Goal: Information Seeking & Learning: Learn about a topic

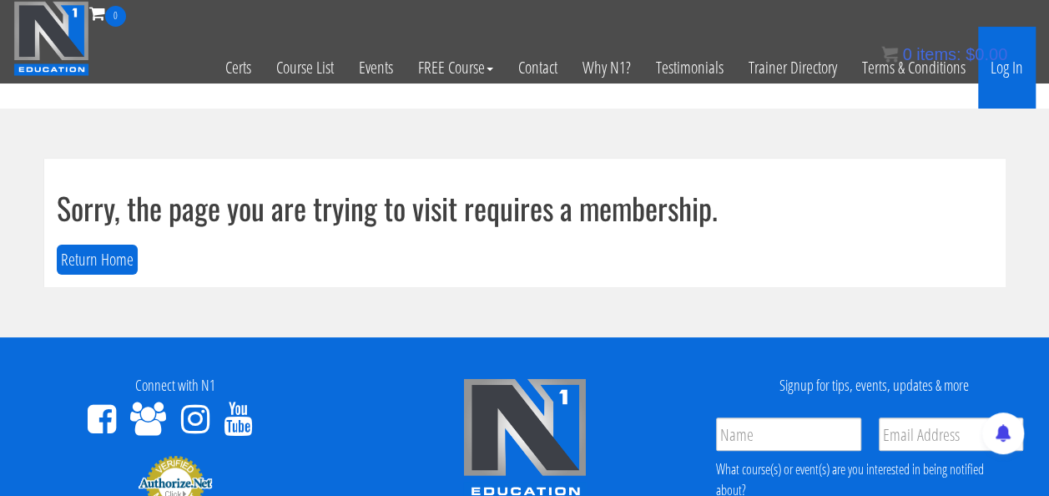
click at [1020, 68] on link "Log In" at bounding box center [1007, 68] width 58 height 82
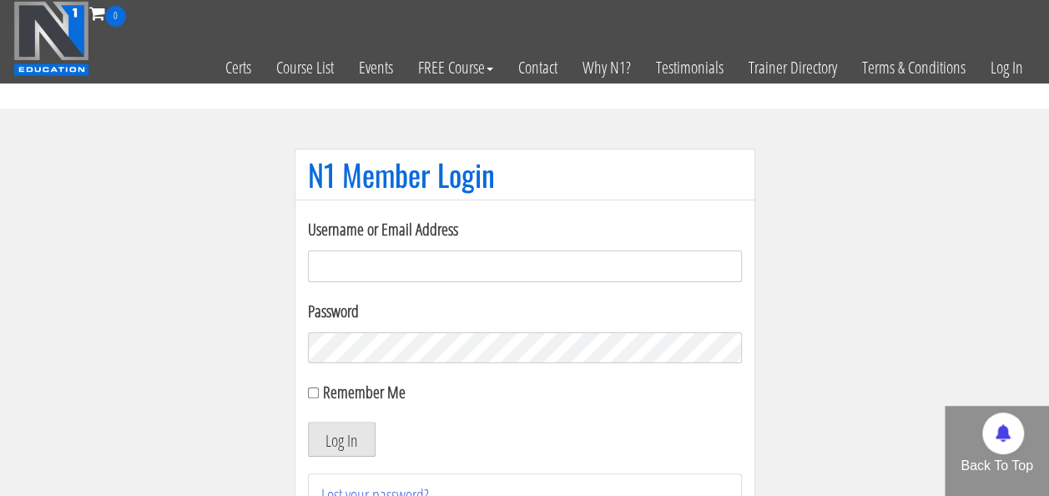
type input "m.pieroelie@gmail.com"
click at [329, 435] on button "Log In" at bounding box center [342, 438] width 68 height 35
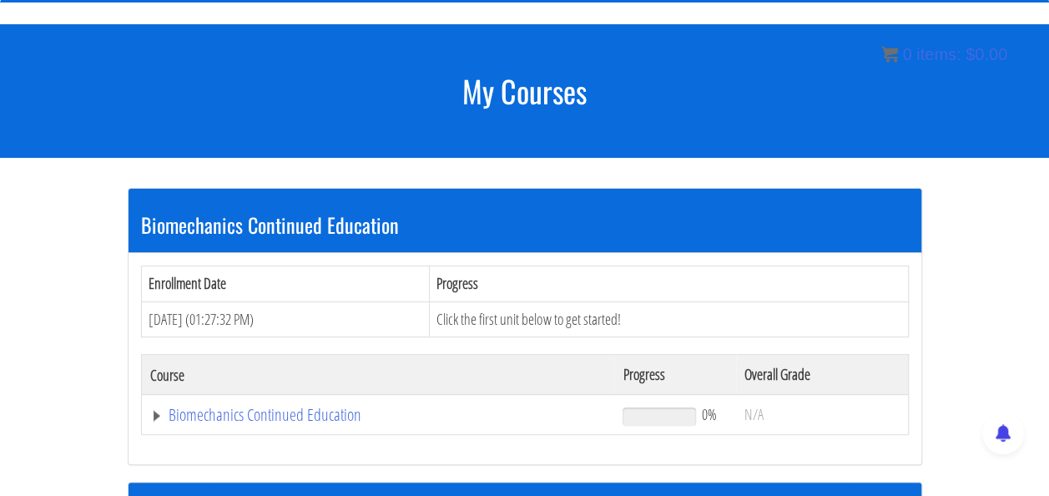
scroll to position [165, 0]
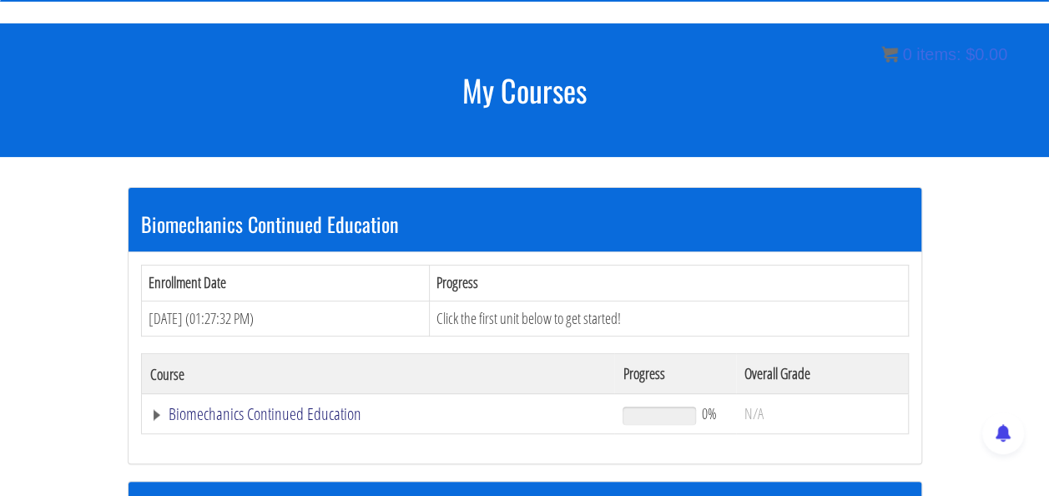
click at [325, 405] on link "Biomechanics Continued Education" at bounding box center [378, 413] width 456 height 17
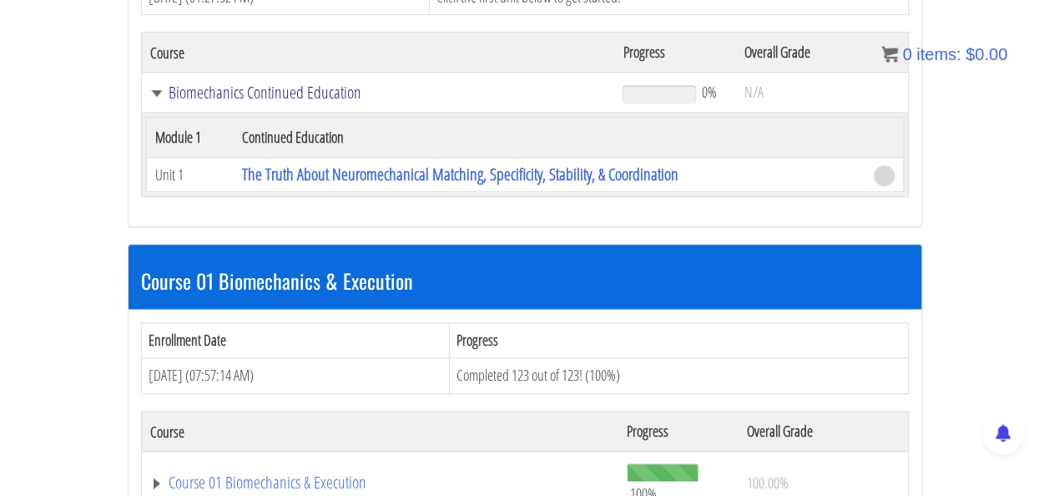
scroll to position [491, 0]
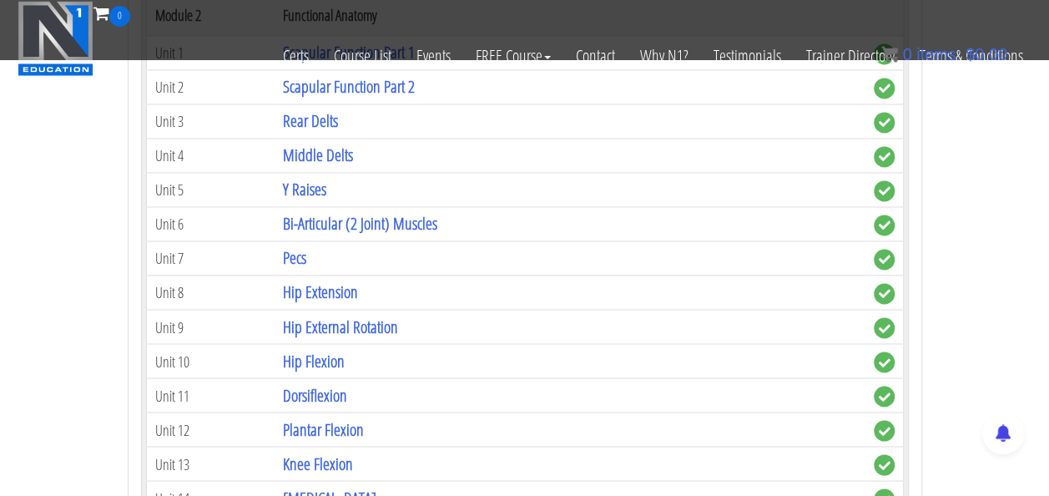
scroll to position [1253, 0]
click at [390, 214] on link "Bi-Articular (2 Joint) Muscles" at bounding box center [360, 222] width 154 height 23
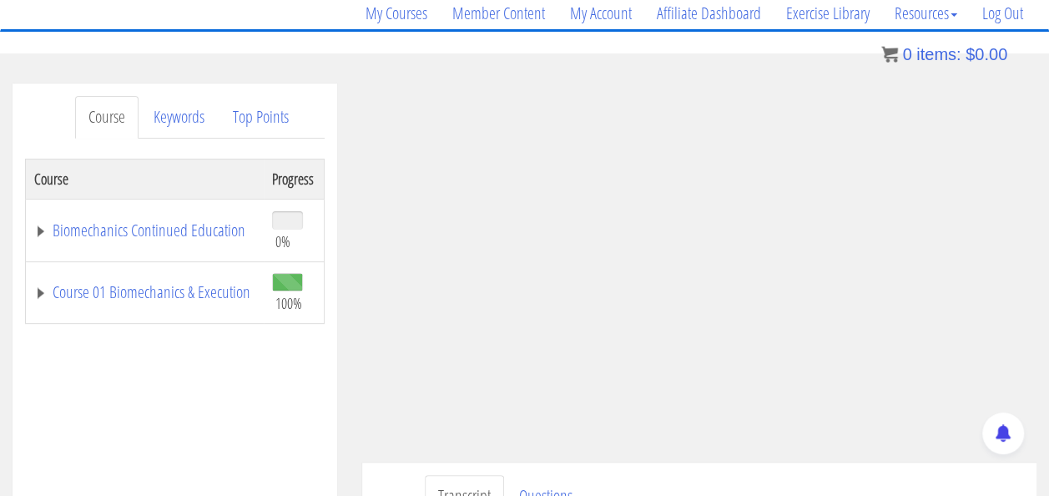
scroll to position [140, 0]
